Goal: Task Accomplishment & Management: Manage account settings

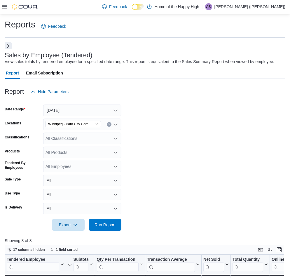
scroll to position [88, 0]
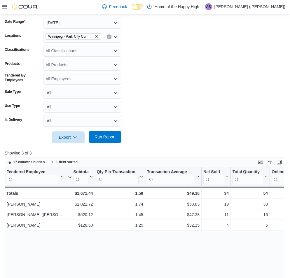
click at [116, 134] on span "Run Report" at bounding box center [105, 137] width 26 height 12
click at [66, 25] on button "Today" at bounding box center [82, 23] width 78 height 12
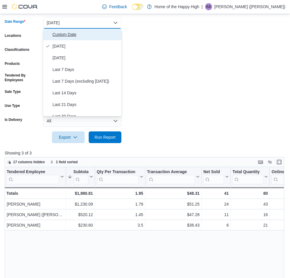
click at [65, 32] on span "Custom Date" at bounding box center [86, 34] width 67 height 7
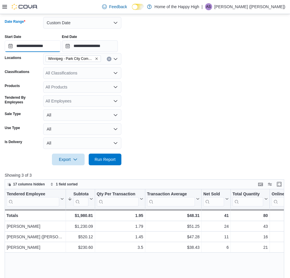
click at [50, 48] on input "**********" at bounding box center [33, 46] width 56 height 12
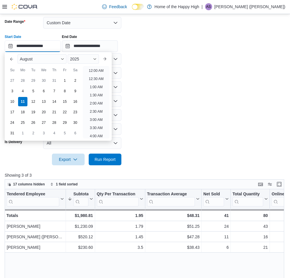
scroll to position [263, 0]
click at [92, 73] on ul "12:00 AM 12:30 AM 1:00 AM 1:30 AM 2:00 AM 2:30 AM 3:00 AM 3:30 AM 4:00 AM 4:30 …" at bounding box center [96, 102] width 27 height 72
click at [93, 70] on li "4:00 PM" at bounding box center [96, 68] width 18 height 7
type input "**********"
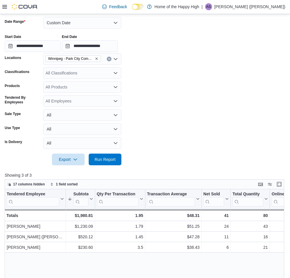
click at [110, 39] on div "**********" at bounding box center [90, 43] width 56 height 18
click at [111, 41] on input "**********" at bounding box center [90, 46] width 56 height 12
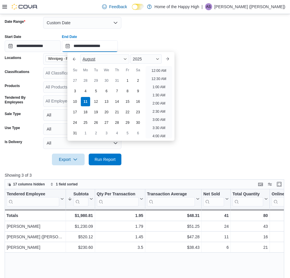
scroll to position [280, 0]
click at [154, 66] on li "5:00 PM" at bounding box center [159, 68] width 18 height 7
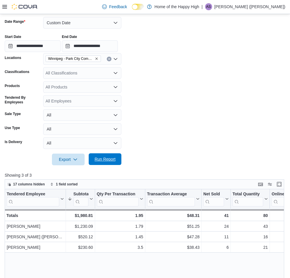
click at [109, 155] on span "Run Report" at bounding box center [105, 159] width 26 height 12
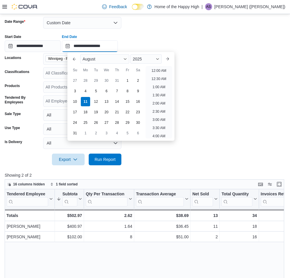
click at [117, 52] on input "**********" at bounding box center [90, 46] width 56 height 12
click at [161, 73] on ul "12:00 AM 12:30 AM 1:00 AM 1:30 AM 2:00 AM 2:30 AM 3:00 AM 3:30 AM 4:00 AM 4:30 …" at bounding box center [159, 102] width 27 height 72
click at [159, 72] on li "6:00 PM" at bounding box center [159, 68] width 18 height 7
type input "**********"
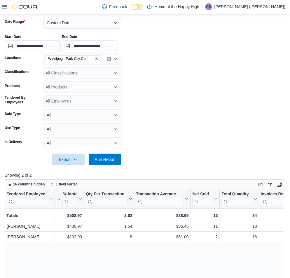
click at [48, 38] on div "Start Date" at bounding box center [33, 36] width 56 height 5
click at [52, 43] on input "**********" at bounding box center [33, 46] width 56 height 12
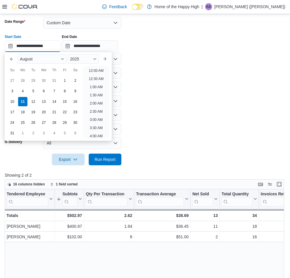
scroll to position [280, 0]
click at [95, 71] on li "5:00 PM" at bounding box center [96, 68] width 18 height 7
type input "**********"
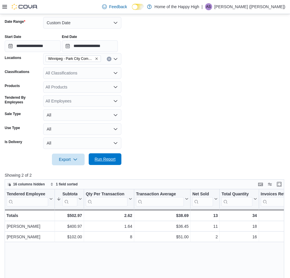
click at [106, 157] on span "Run Report" at bounding box center [105, 159] width 21 height 6
click at [99, 32] on div "**********" at bounding box center [145, 41] width 281 height 22
click at [98, 29] on div at bounding box center [145, 29] width 281 height 1
click at [95, 19] on button "Custom Date" at bounding box center [82, 23] width 78 height 12
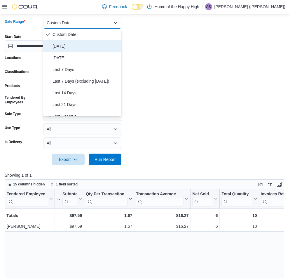
click at [97, 43] on span "Today" at bounding box center [86, 46] width 67 height 7
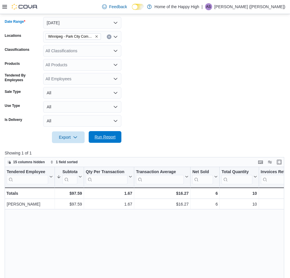
click at [110, 132] on span "Run Report" at bounding box center [105, 137] width 26 height 12
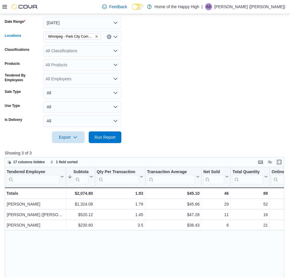
click at [104, 39] on div "Winnipeg - Park City Commons - Fire & Flower" at bounding box center [82, 37] width 78 height 12
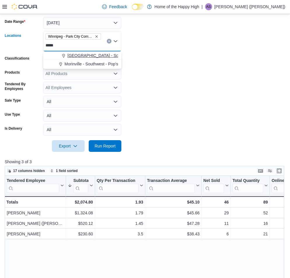
type input "*****"
click at [105, 57] on span "Winnipeg - Southglen - Fire & Flower" at bounding box center [113, 56] width 92 height 6
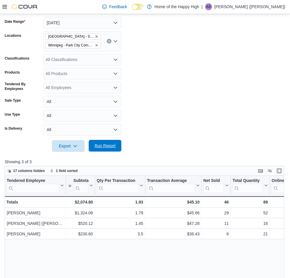
click at [115, 148] on span "Run Report" at bounding box center [105, 146] width 21 height 6
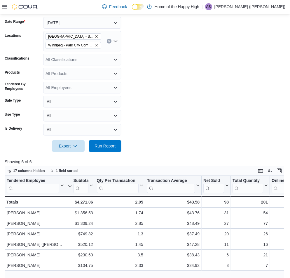
click at [95, 39] on span "Winnipeg - Southglen - Fire & Flower" at bounding box center [73, 37] width 50 height 6
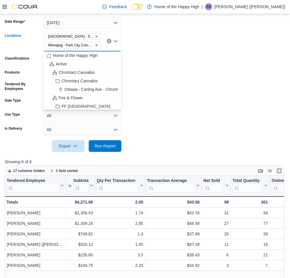
click at [96, 36] on icon "Remove Winnipeg - Southglen - Fire & Flower from selection in this group" at bounding box center [97, 37] width 4 height 4
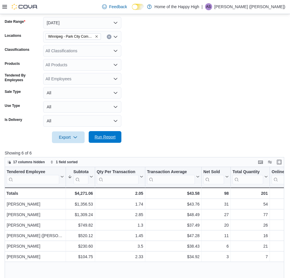
click at [114, 142] on span "Run Report" at bounding box center [105, 137] width 26 height 12
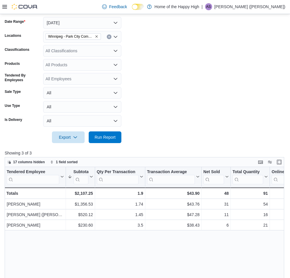
click at [104, 15] on div at bounding box center [145, 13] width 281 height 7
click at [105, 17] on button "Today" at bounding box center [82, 23] width 78 height 12
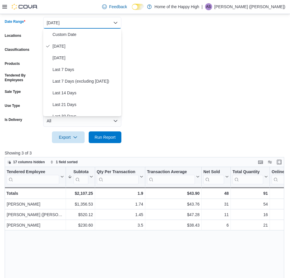
click at [105, 31] on span "Custom Date" at bounding box center [86, 34] width 67 height 7
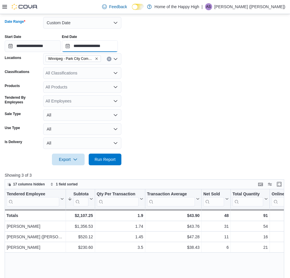
click at [108, 45] on input "**********" at bounding box center [90, 46] width 56 height 12
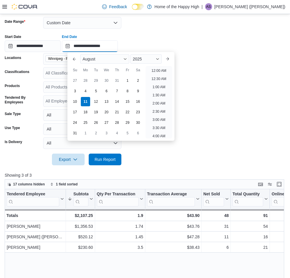
scroll to position [312, 0]
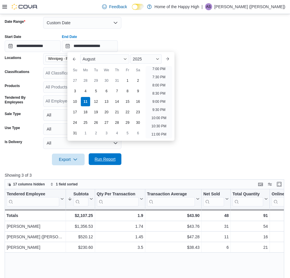
click at [115, 161] on span "Run Report" at bounding box center [105, 159] width 21 height 6
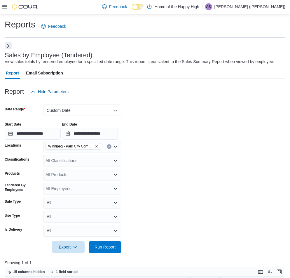
click at [87, 109] on button "Custom Date" at bounding box center [82, 110] width 78 height 12
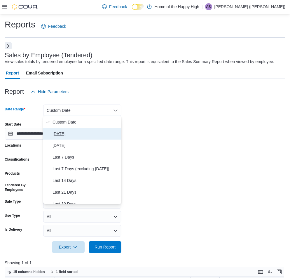
click at [87, 133] on span "Today" at bounding box center [86, 133] width 67 height 7
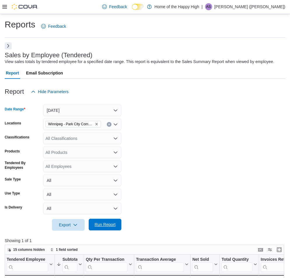
click at [114, 227] on span "Run Report" at bounding box center [105, 224] width 21 height 6
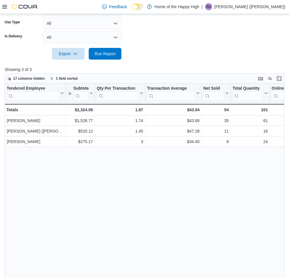
scroll to position [175, 0]
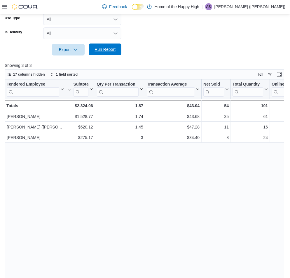
click at [111, 49] on span "Run Report" at bounding box center [105, 49] width 21 height 6
click at [114, 44] on span "Run Report" at bounding box center [105, 49] width 26 height 12
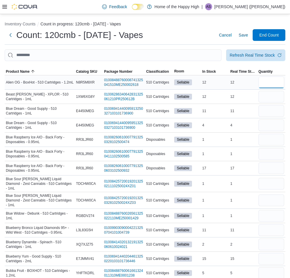
click at [270, 83] on input "number" at bounding box center [272, 82] width 26 height 12
type input "**"
click at [245, 59] on span "Refresh Real Time Stock" at bounding box center [256, 55] width 52 height 12
click at [277, 95] on input "number" at bounding box center [272, 97] width 26 height 12
type input "**"
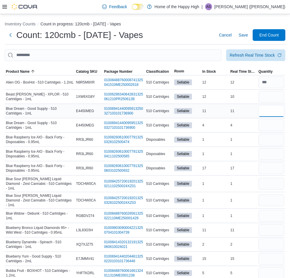
click at [276, 108] on input "number" at bounding box center [272, 111] width 26 height 12
type input "**"
click at [276, 98] on input "number" at bounding box center [272, 97] width 26 height 12
click at [268, 128] on input "number" at bounding box center [272, 125] width 26 height 12
type input "*"
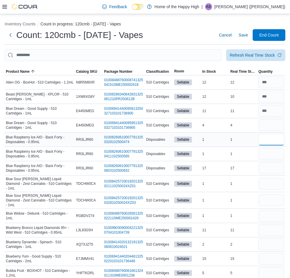
click at [283, 135] on input "number" at bounding box center [272, 140] width 26 height 12
type input "*"
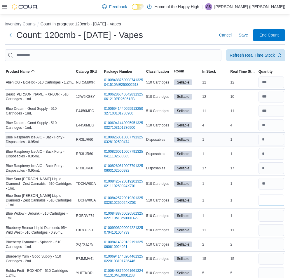
type input "*"
type input "**"
click at [275, 211] on input "number" at bounding box center [272, 216] width 26 height 12
type input "*"
type input "**"
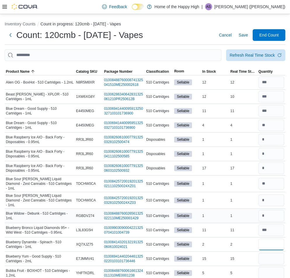
type input "*"
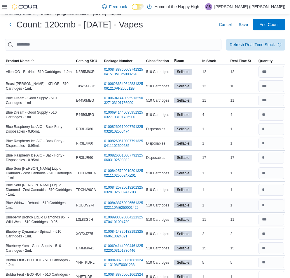
type input "*"
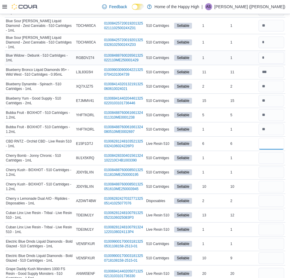
type input "*"
type input "**"
click at [278, 208] on div at bounding box center [271, 215] width 28 height 14
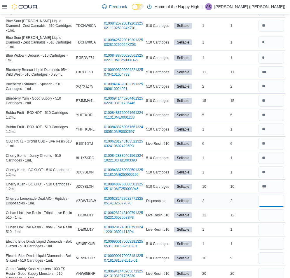
click at [278, 199] on input "number" at bounding box center [272, 201] width 26 height 12
type input "*"
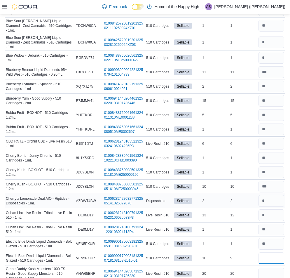
type input "*"
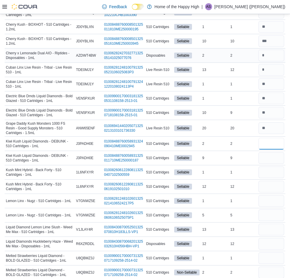
type input "*"
type input "**"
type input "*"
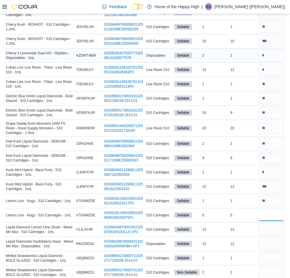
type input "*"
type input "**"
type input "*"
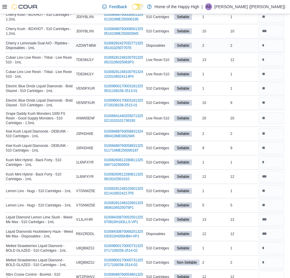
type input "**"
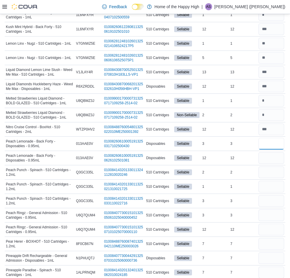
type input "*"
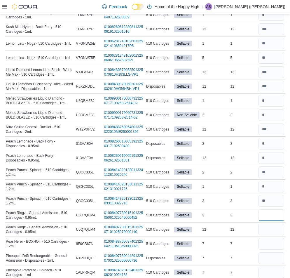
type input "*"
type input "**"
type input "*"
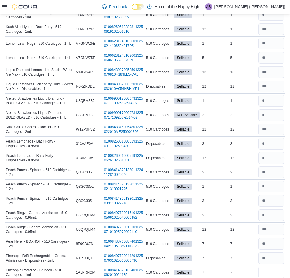
type input "*"
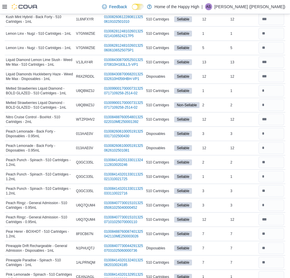
scroll to position [618, 0]
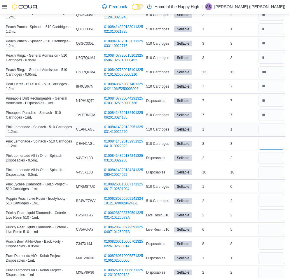
type input "*"
click at [274, 128] on input "number" at bounding box center [272, 129] width 26 height 12
type input "*"
click at [277, 155] on input "number" at bounding box center [272, 158] width 26 height 12
type input "*"
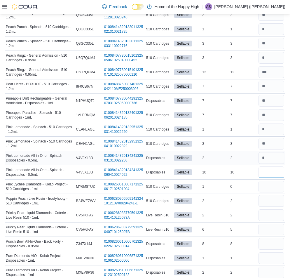
type input "*"
click at [281, 188] on div at bounding box center [271, 186] width 28 height 14
click at [282, 181] on input "number" at bounding box center [272, 187] width 26 height 12
type input "*"
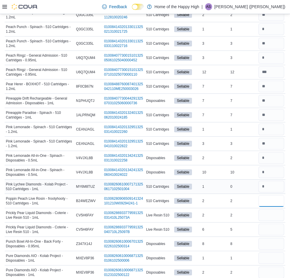
type input "*"
click at [278, 241] on input "number" at bounding box center [272, 244] width 26 height 12
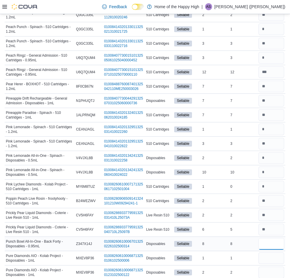
type input "*"
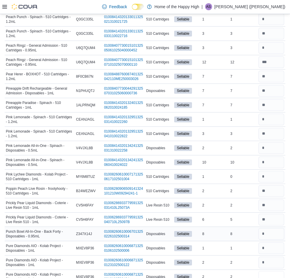
type input "*"
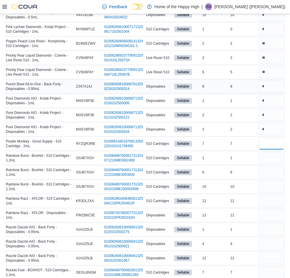
type input "*"
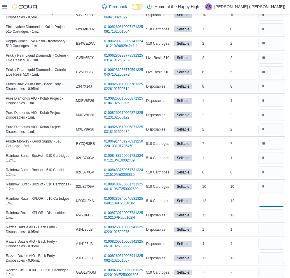
type input "**"
type input "*"
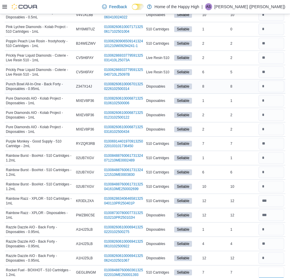
type input "*"
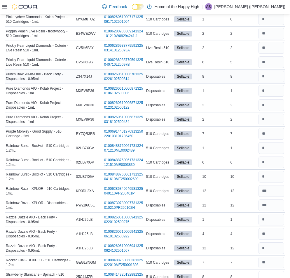
type input "*"
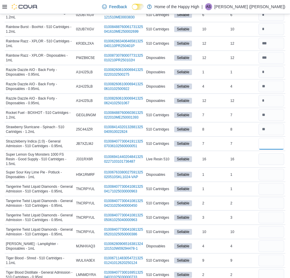
type input "*"
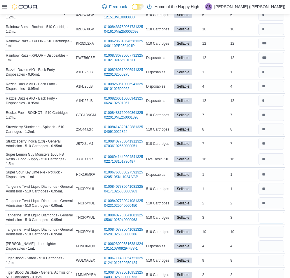
type input "*"
type input "**"
type input "*"
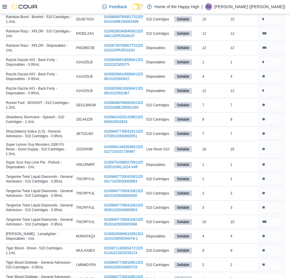
type input "*"
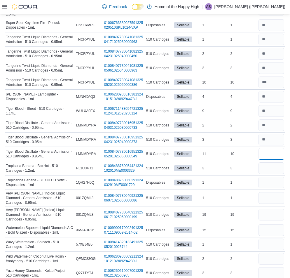
type input "**"
type input "*"
type input "**"
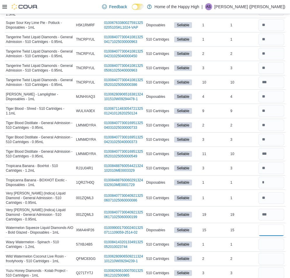
type input "**"
type input "*"
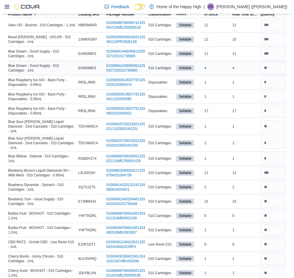
scroll to position [0, 0]
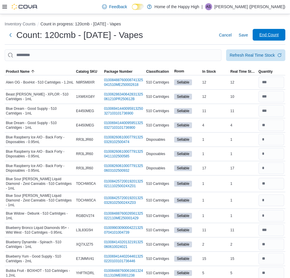
type input "*"
click at [269, 40] on span "End Count" at bounding box center [269, 35] width 26 height 12
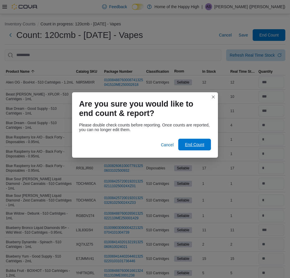
click at [195, 148] on span "End Count" at bounding box center [195, 145] width 26 height 12
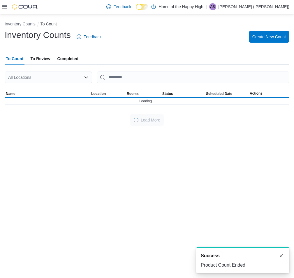
click at [199, 142] on div "Inventory Counts To Count Inventory Counts Feedback Create New Count To Count T…" at bounding box center [147, 146] width 294 height 264
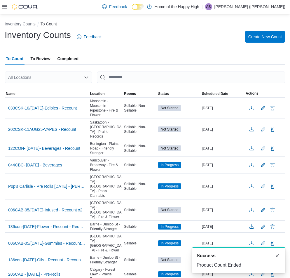
click at [44, 58] on span "To Review" at bounding box center [40, 59] width 20 height 12
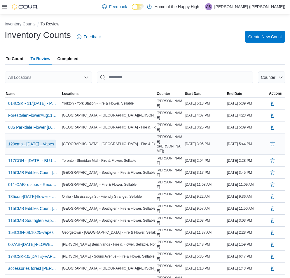
click at [38, 142] on span "120cmb - Aug 11th 2025 - Vapes" at bounding box center [31, 143] width 46 height 9
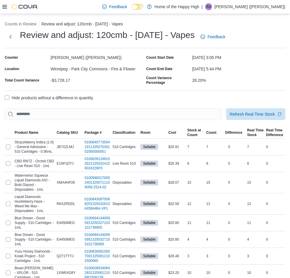
click at [50, 99] on label "Hide products without a difference in quantity" at bounding box center [49, 97] width 88 height 7
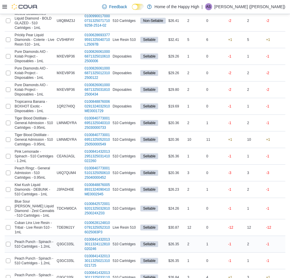
scroll to position [521, 0]
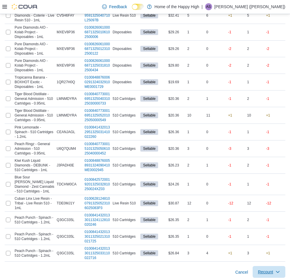
click at [267, 269] on span "Recount" at bounding box center [265, 272] width 15 height 6
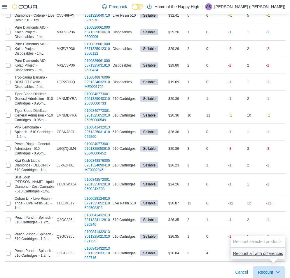
click at [265, 251] on span "Recount all with differences" at bounding box center [258, 253] width 50 height 6
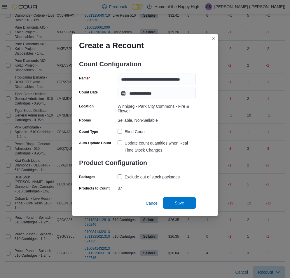
click at [175, 198] on span "Save" at bounding box center [180, 203] width 26 height 12
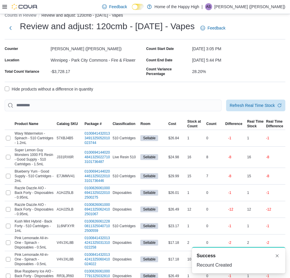
scroll to position [0, 0]
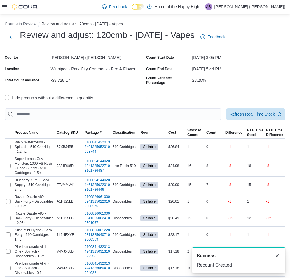
click at [13, 25] on button "Counts in Review" at bounding box center [21, 24] width 32 height 5
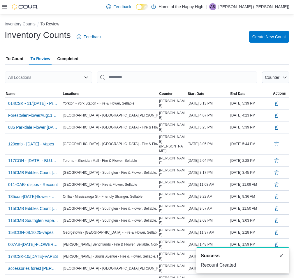
click at [18, 57] on span "To Count" at bounding box center [15, 59] width 18 height 12
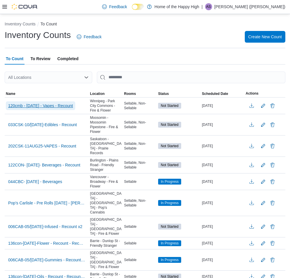
click at [32, 110] on span "120cmb - Aug 11th 2025 - Vapes - Recount" at bounding box center [40, 105] width 65 height 9
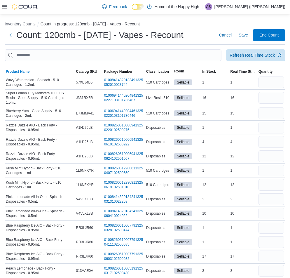
click at [29, 71] on span "Product Name" at bounding box center [40, 71] width 70 height 7
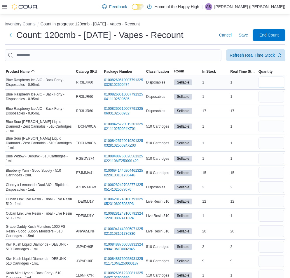
click at [273, 84] on input "number" at bounding box center [272, 82] width 26 height 12
type input "*"
type input "**"
click at [272, 54] on div "Refresh Real Time Stock" at bounding box center [252, 55] width 45 height 6
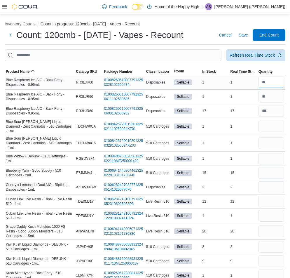
click at [279, 86] on input "number" at bounding box center [272, 82] width 26 height 12
type input "*"
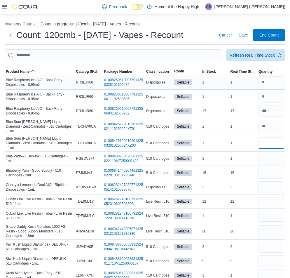
type input "*"
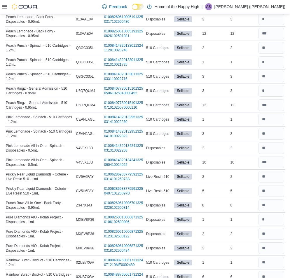
scroll to position [460, 0]
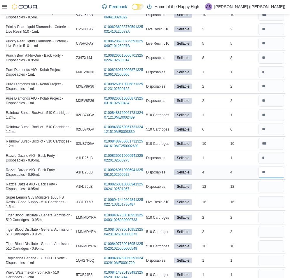
click at [283, 166] on input "number" at bounding box center [272, 172] width 26 height 12
click at [284, 181] on input "number" at bounding box center [272, 187] width 26 height 12
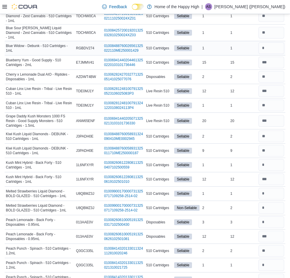
scroll to position [0, 0]
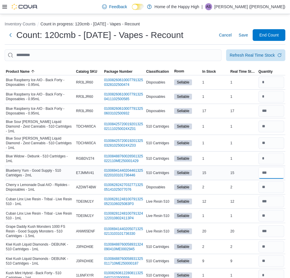
click at [274, 167] on input "number" at bounding box center [272, 173] width 26 height 12
click at [269, 36] on span "End Count" at bounding box center [268, 35] width 19 height 6
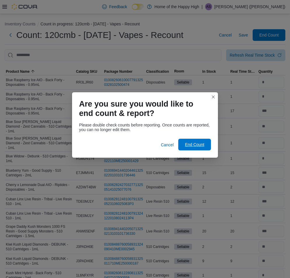
click at [207, 141] on span "End Count" at bounding box center [195, 145] width 26 height 12
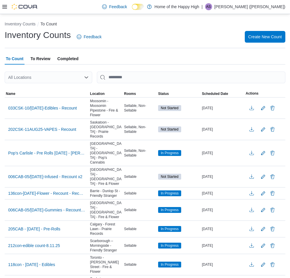
click at [37, 56] on span "To Review" at bounding box center [40, 59] width 20 height 12
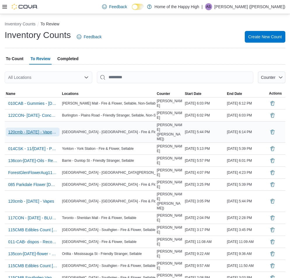
click at [47, 128] on span "120cmb - Aug 11th 2025 - Vapes - Recount" at bounding box center [32, 132] width 49 height 9
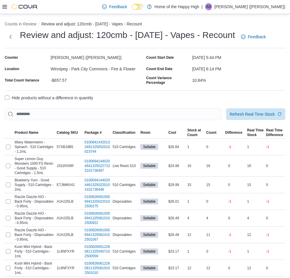
click at [79, 101] on label "Hide products without a difference in quantity" at bounding box center [49, 97] width 88 height 7
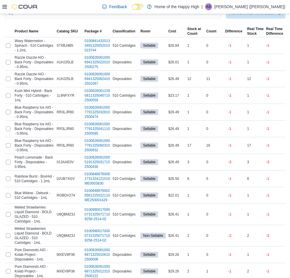
scroll to position [285, 0]
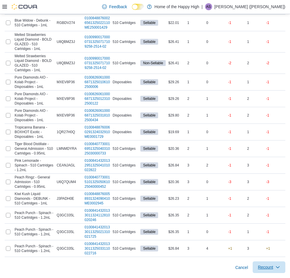
click at [270, 266] on span "Recount" at bounding box center [265, 267] width 15 height 6
click at [274, 262] on span "Recount all with differences" at bounding box center [258, 265] width 50 height 6
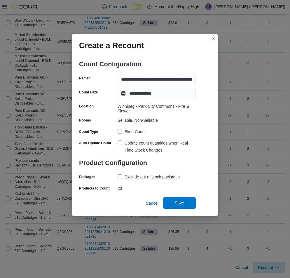
click at [184, 201] on span "Save" at bounding box center [180, 203] width 26 height 12
click at [142, 170] on h3 "Product Configuration" at bounding box center [137, 162] width 117 height 19
click at [141, 177] on div "Exclude out of stock packages" at bounding box center [152, 176] width 55 height 7
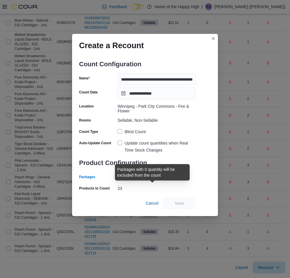
click at [141, 177] on div "Exclude out of stock packages" at bounding box center [152, 176] width 55 height 7
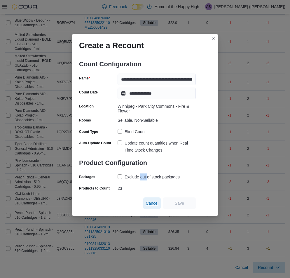
click at [156, 206] on span "Cancel" at bounding box center [152, 203] width 13 height 12
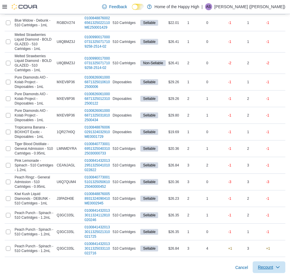
drag, startPoint x: 269, startPoint y: 269, endPoint x: 266, endPoint y: 267, distance: 3.7
click at [269, 269] on span "Recount" at bounding box center [265, 267] width 15 height 6
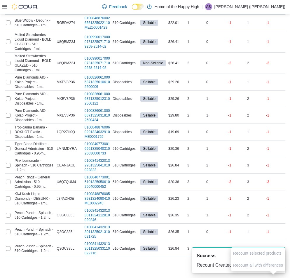
scroll to position [0, 0]
click at [160, 261] on div "Cancel Recount" at bounding box center [145, 265] width 281 height 16
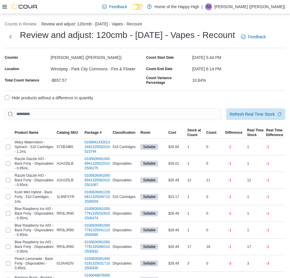
click at [257, 8] on p "[PERSON_NAME] ([PERSON_NAME])" at bounding box center [249, 6] width 71 height 7
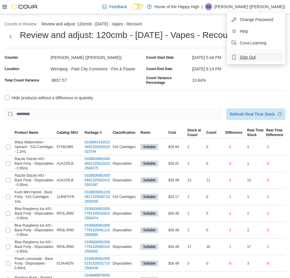
click at [246, 55] on span "Sign Out" at bounding box center [248, 57] width 16 height 6
